Goal: Task Accomplishment & Management: Manage account settings

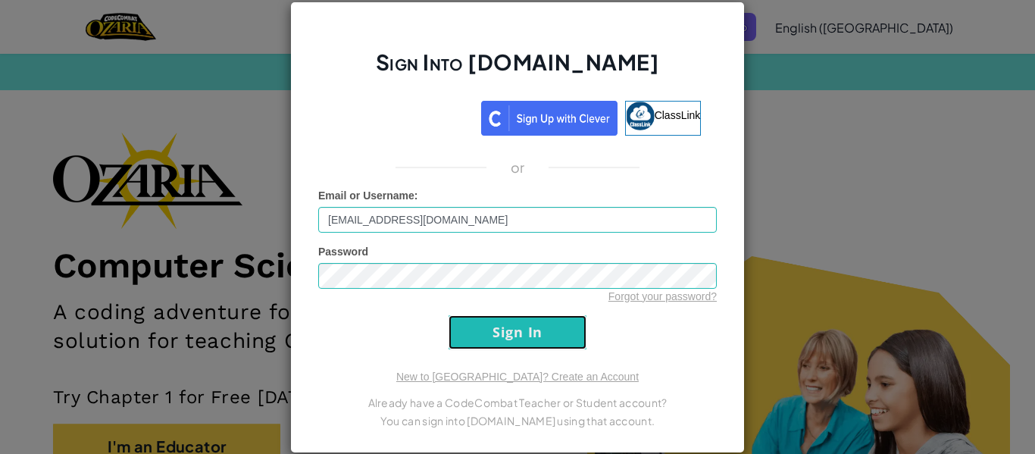
click at [498, 326] on input "Sign In" at bounding box center [517, 332] width 138 height 34
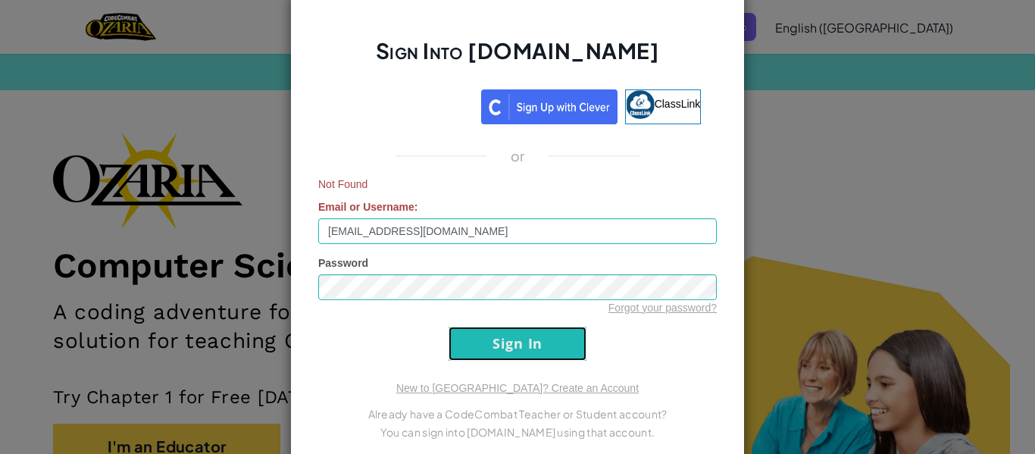
click at [536, 354] on input "Sign In" at bounding box center [517, 343] width 138 height 34
click at [532, 348] on input "Sign In" at bounding box center [517, 343] width 138 height 34
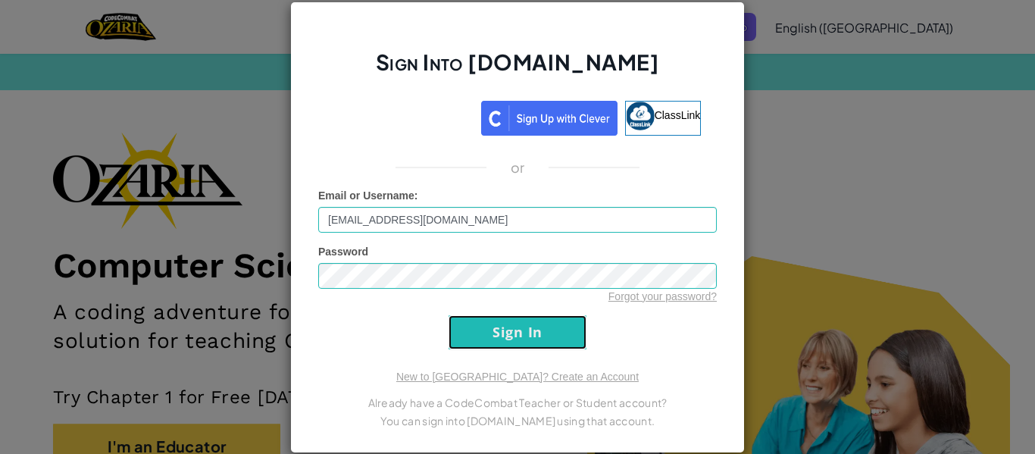
click at [532, 348] on input "Sign In" at bounding box center [517, 332] width 138 height 34
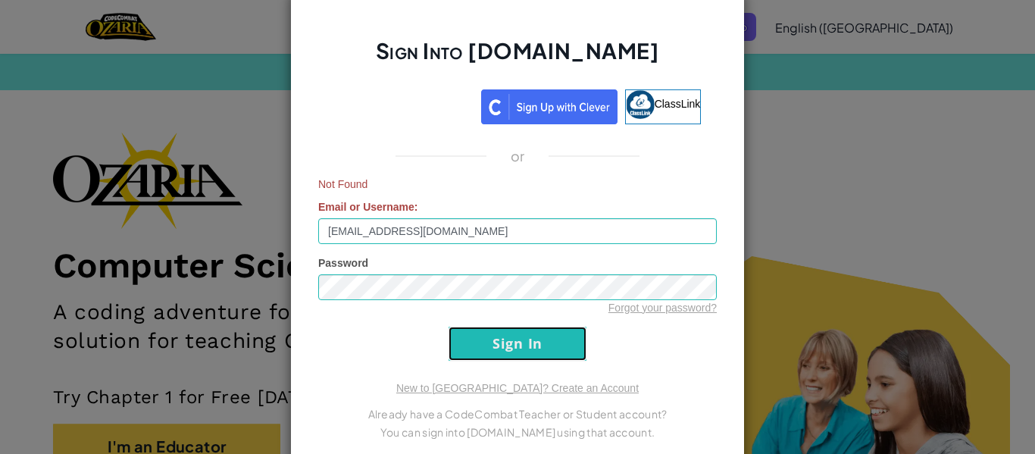
click at [532, 348] on input "Sign In" at bounding box center [517, 343] width 138 height 34
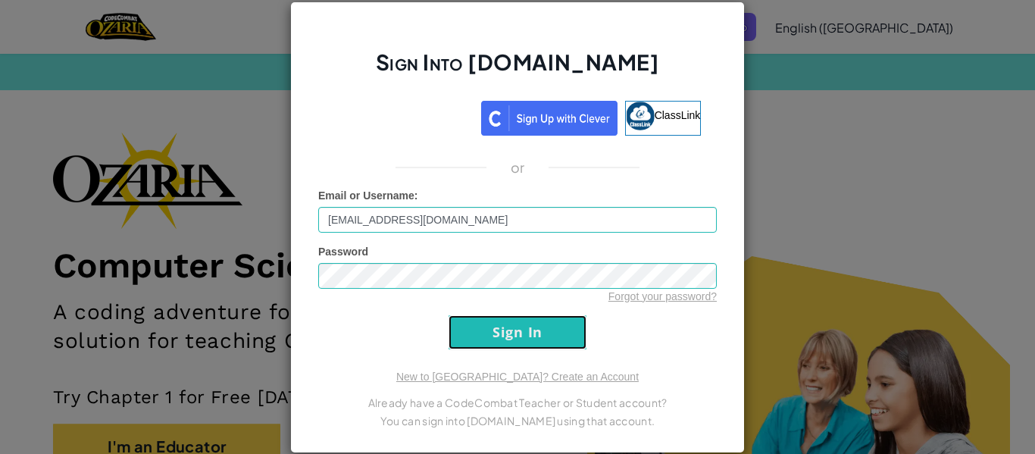
click at [532, 348] on input "Sign In" at bounding box center [517, 332] width 138 height 34
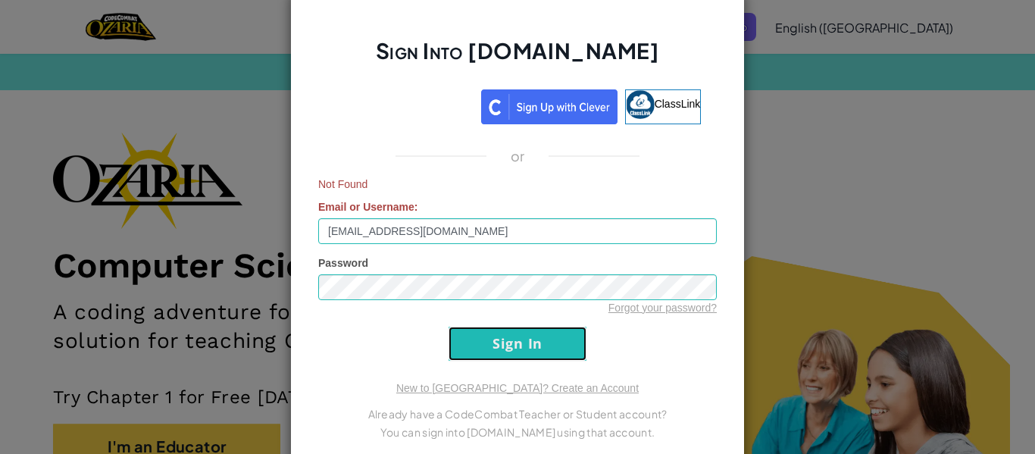
click at [532, 348] on input "Sign In" at bounding box center [517, 343] width 138 height 34
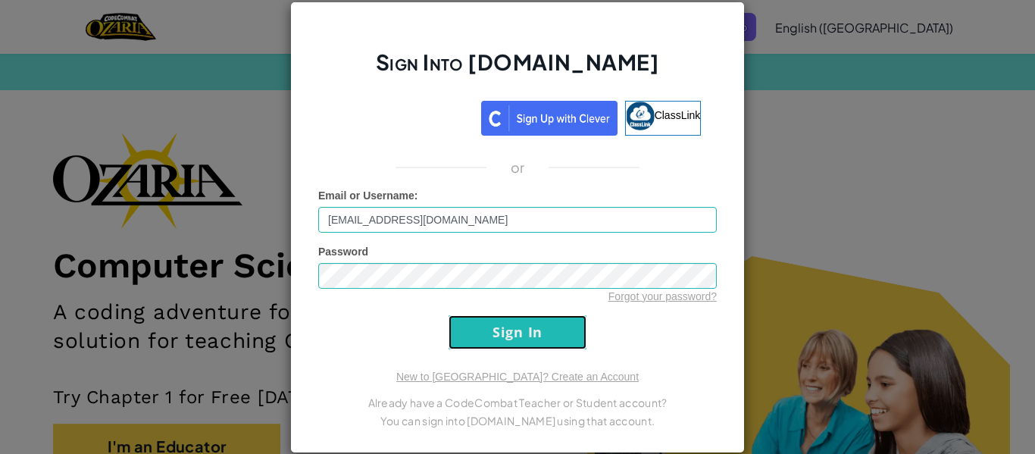
click at [532, 348] on input "Sign In" at bounding box center [517, 332] width 138 height 34
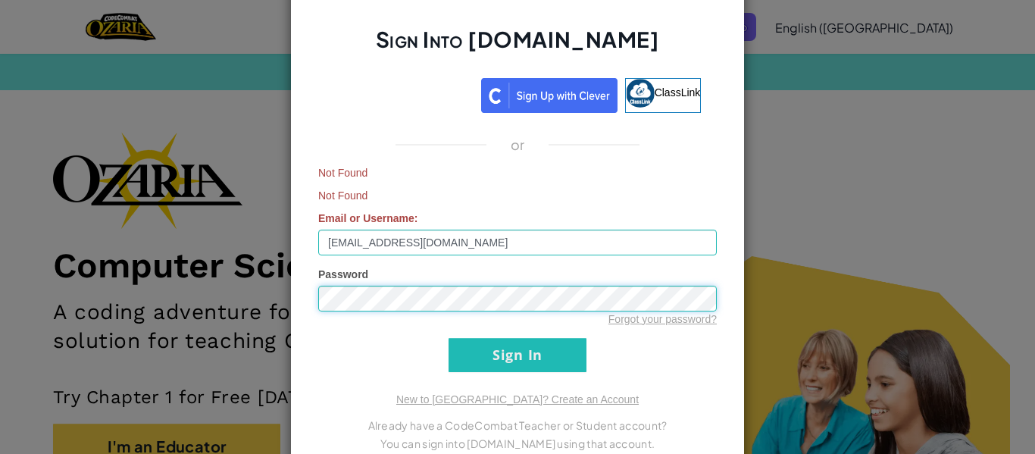
click at [448, 338] on input "Sign In" at bounding box center [517, 355] width 138 height 34
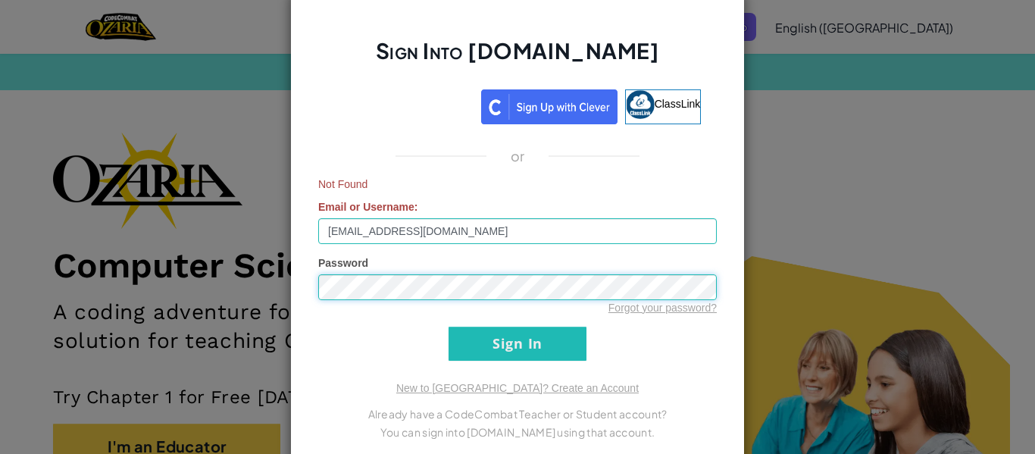
click at [448, 326] on input "Sign In" at bounding box center [517, 343] width 138 height 34
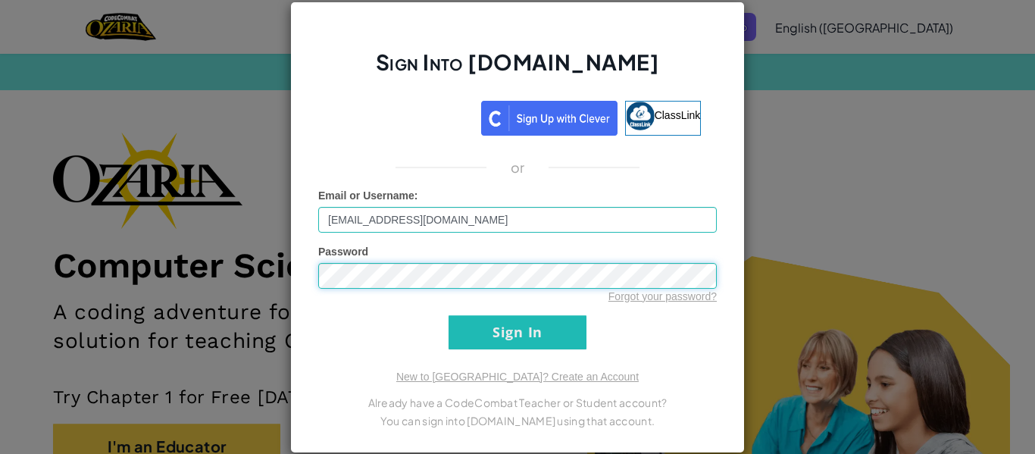
click at [448, 315] on input "Sign In" at bounding box center [517, 332] width 138 height 34
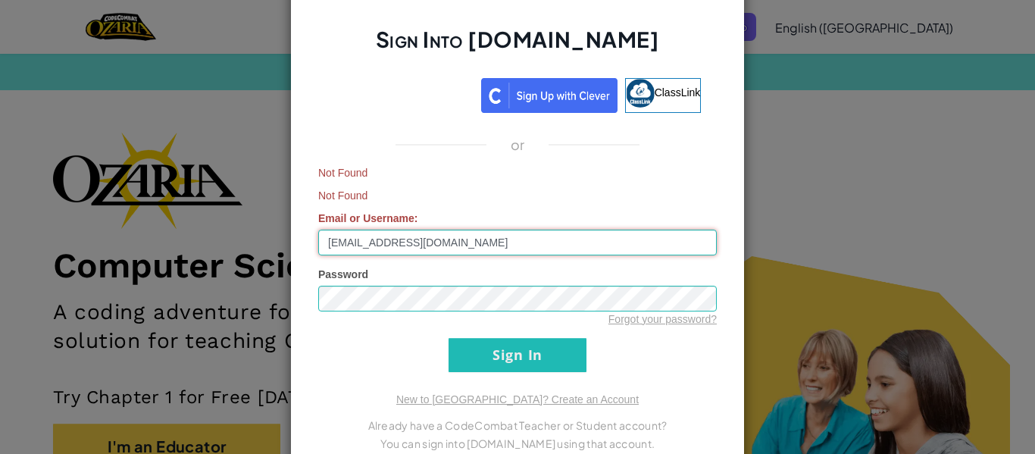
click at [507, 239] on input "[EMAIL_ADDRESS][DOMAIN_NAME]" at bounding box center [517, 243] width 398 height 26
type input "Xcrawcb"
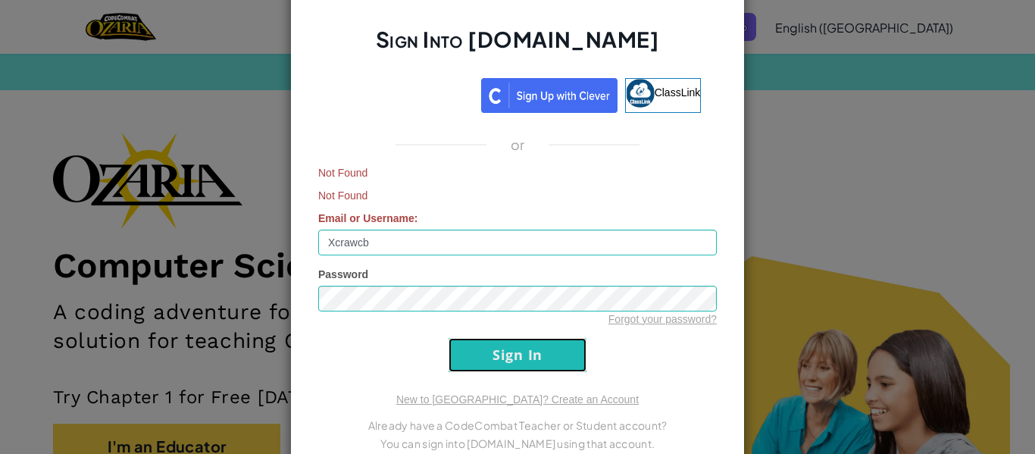
click at [527, 346] on input "Sign In" at bounding box center [517, 355] width 138 height 34
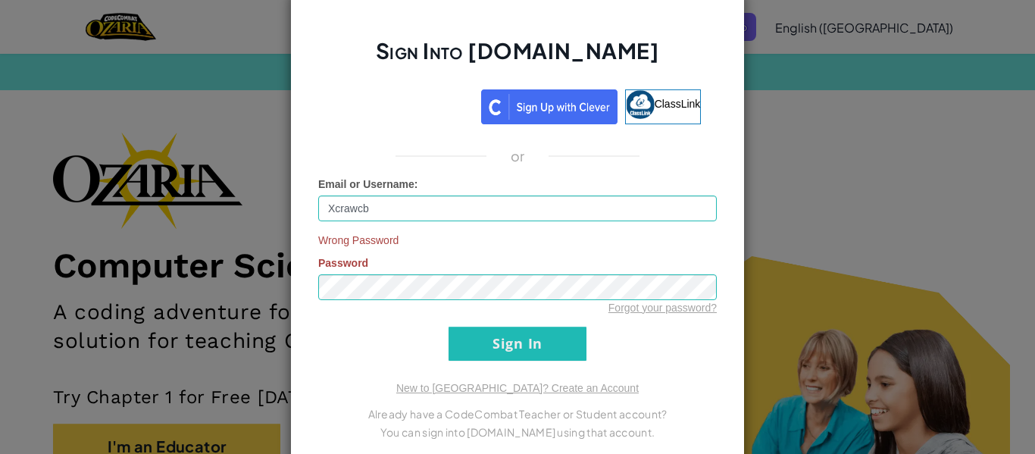
click at [517, 361] on div "Sign Into [DOMAIN_NAME] ClassLink or Email or Username : Xcrawcb Wrong Password…" at bounding box center [517, 227] width 454 height 474
click at [517, 352] on input "Sign In" at bounding box center [517, 343] width 138 height 34
